Goal: Task Accomplishment & Management: Manage account settings

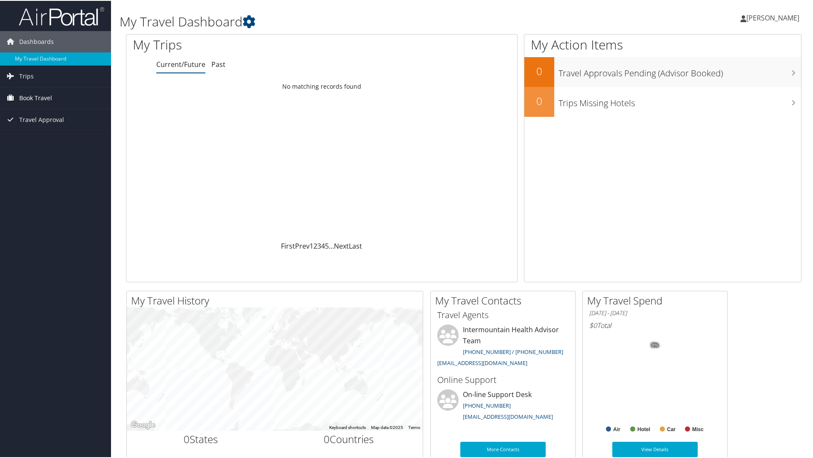
click at [35, 98] on span "Book Travel" at bounding box center [35, 97] width 33 height 21
click at [38, 140] on link "Book/Manage Online Trips" at bounding box center [55, 140] width 111 height 13
click at [750, 20] on span "[PERSON_NAME]" at bounding box center [772, 16] width 53 height 9
click at [721, 141] on link "Sign Out" at bounding box center [749, 139] width 95 height 15
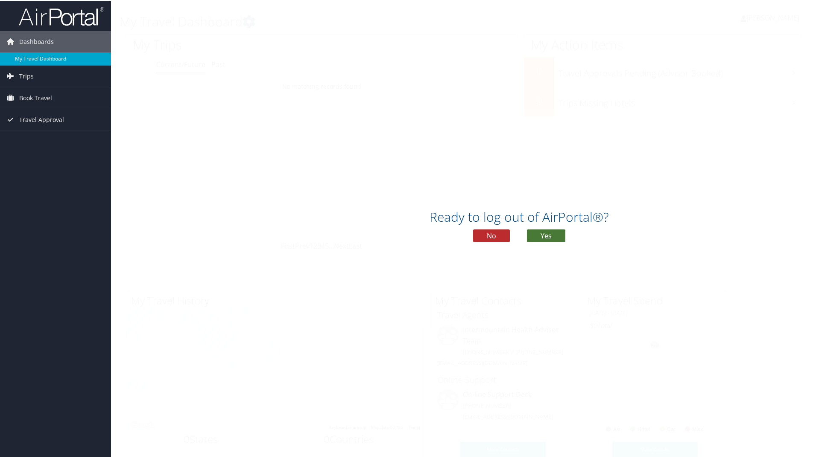
click at [540, 235] on button "Yes" at bounding box center [546, 235] width 38 height 13
